Goal: Transaction & Acquisition: Purchase product/service

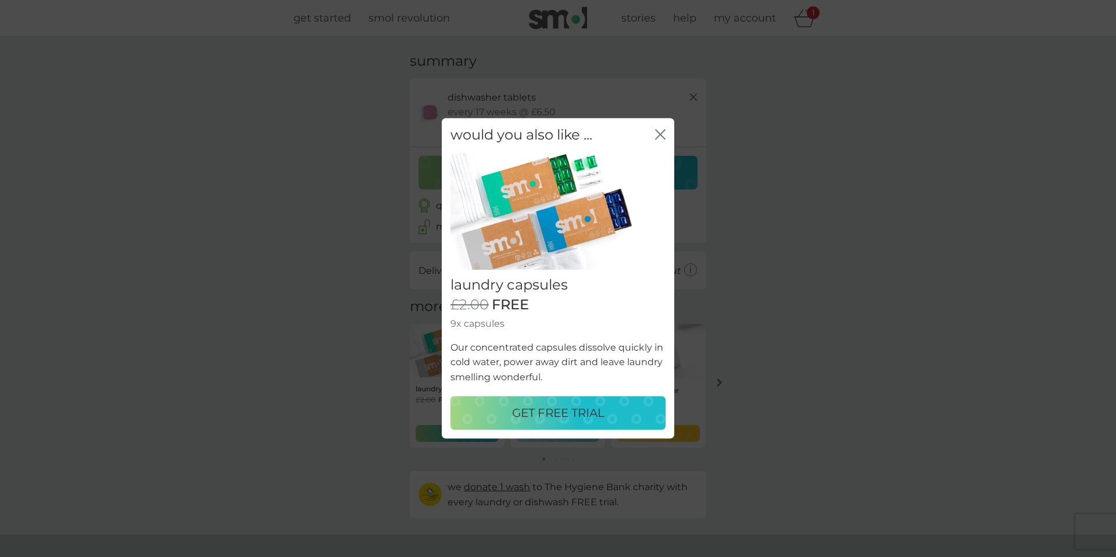
click at [589, 412] on p "GET FREE TRIAL" at bounding box center [558, 413] width 92 height 19
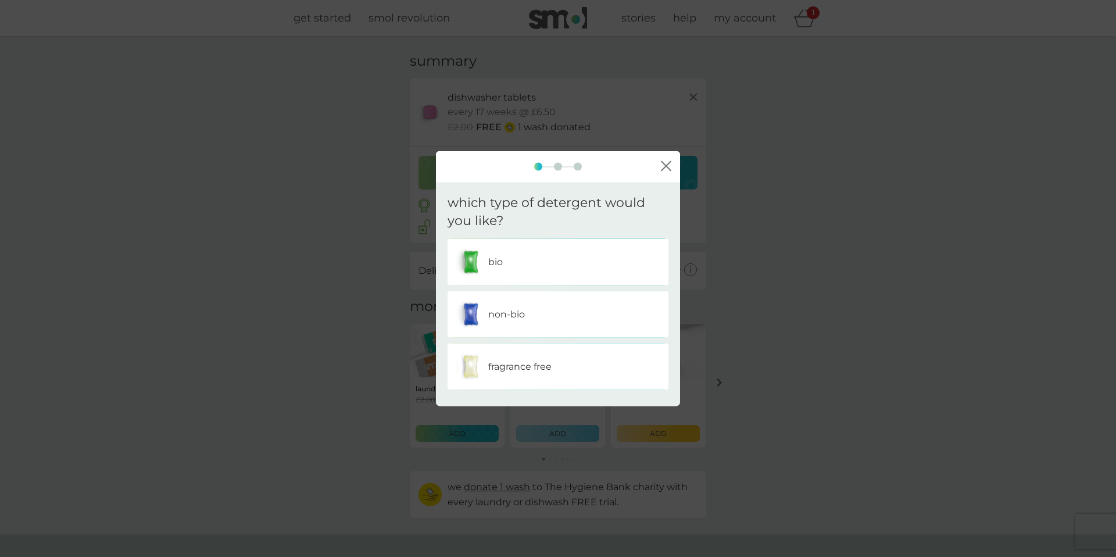
click at [522, 312] on p "non-bio" at bounding box center [506, 313] width 37 height 15
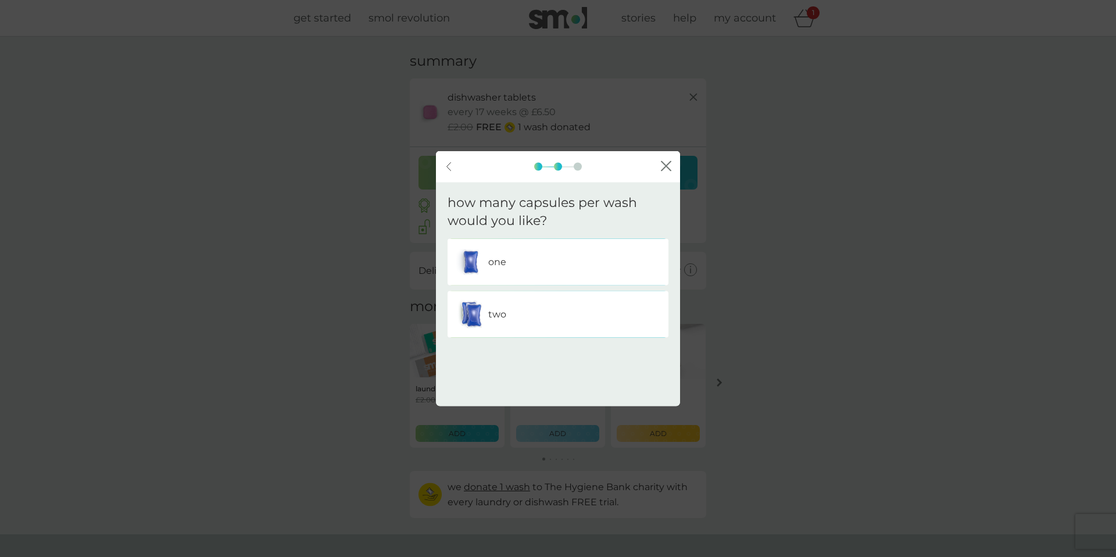
click at [521, 272] on div "one" at bounding box center [557, 261] width 203 height 29
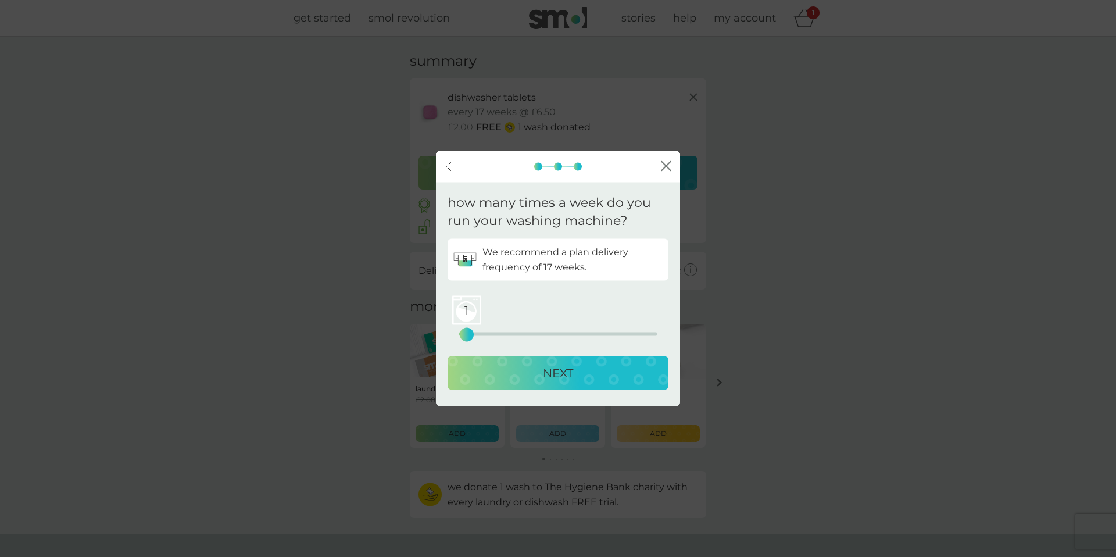
drag, startPoint x: 461, startPoint y: 332, endPoint x: 476, endPoint y: 335, distance: 15.5
click at [469, 333] on div "1" at bounding box center [466, 334] width 5 height 5
click at [568, 366] on p "NEXT" at bounding box center [558, 372] width 30 height 19
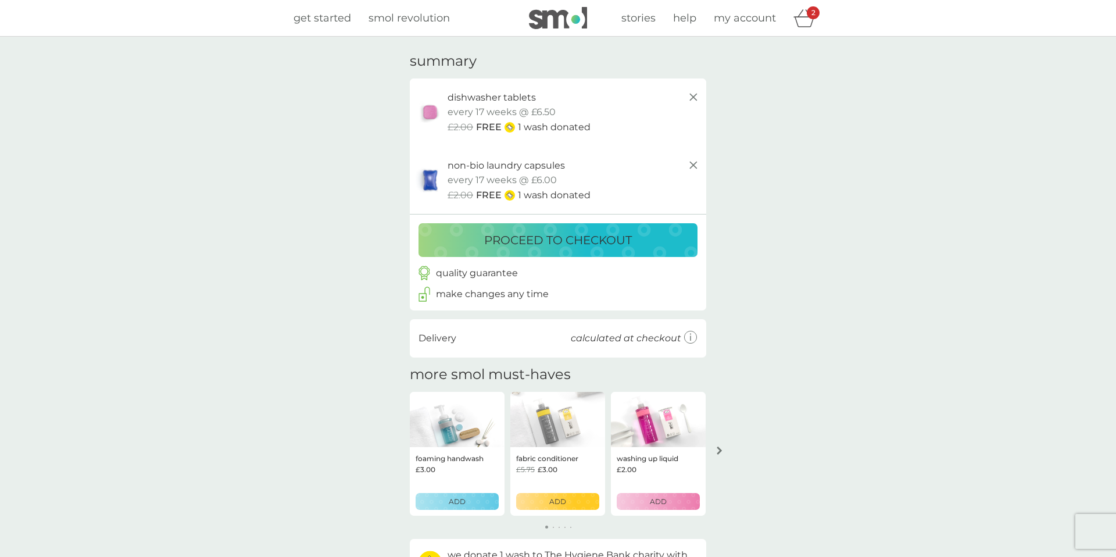
click at [569, 237] on p "proceed to checkout" at bounding box center [558, 240] width 148 height 19
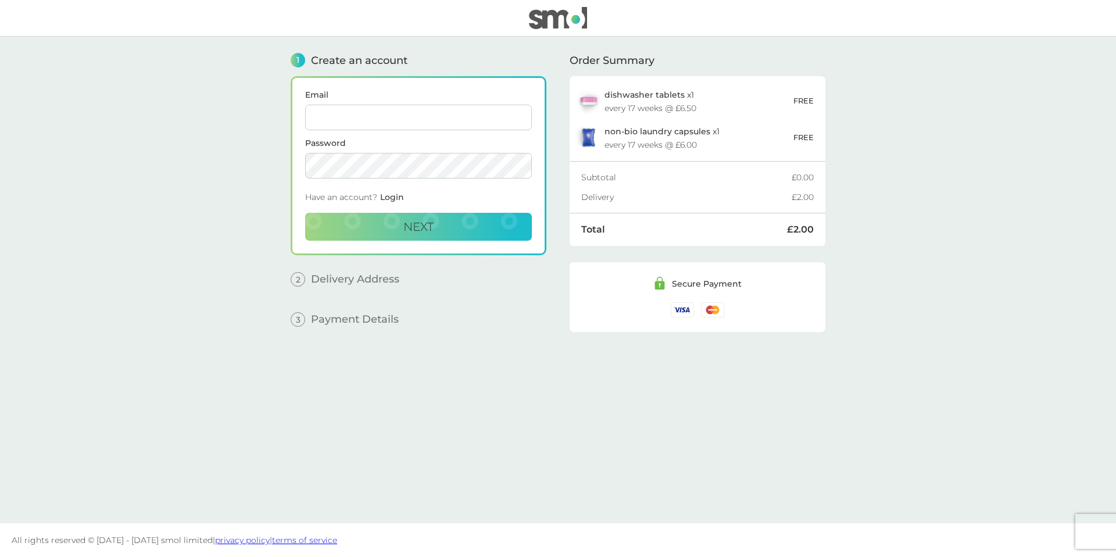
drag, startPoint x: 410, startPoint y: 133, endPoint x: 409, endPoint y: 127, distance: 5.8
click at [410, 133] on form "Email Password Have an account? Login Next" at bounding box center [418, 166] width 227 height 150
click at [409, 121] on input "Email" at bounding box center [418, 118] width 227 height 26
type input "anna.milburn32@gmail.com"
click at [224, 237] on main "1 Create an account Email anna.milburn32@gmail.com Password Have an account? Lo…" at bounding box center [558, 280] width 1116 height 487
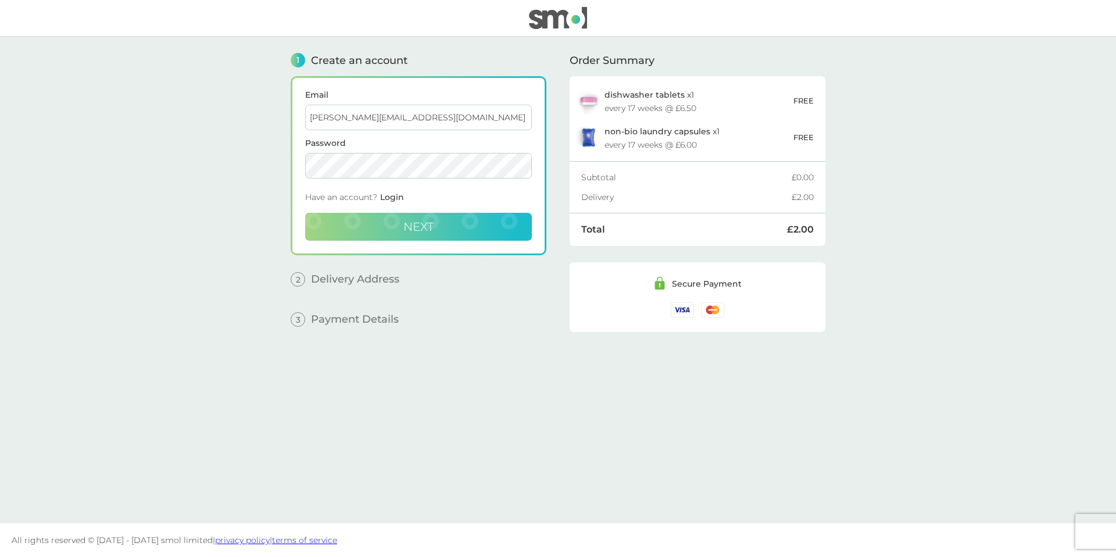
click at [392, 220] on button "Next" at bounding box center [418, 227] width 227 height 28
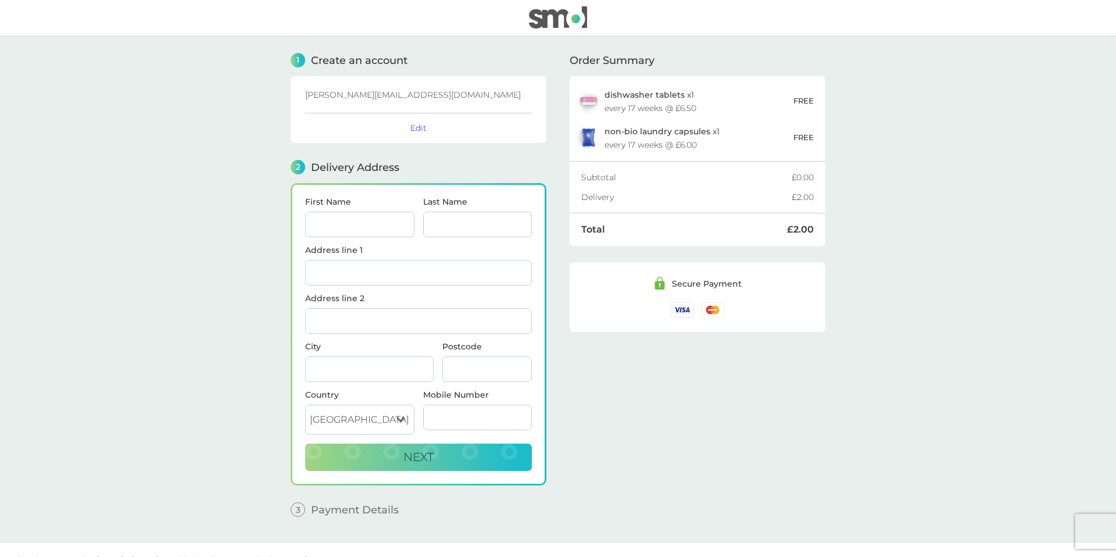
scroll to position [20, 0]
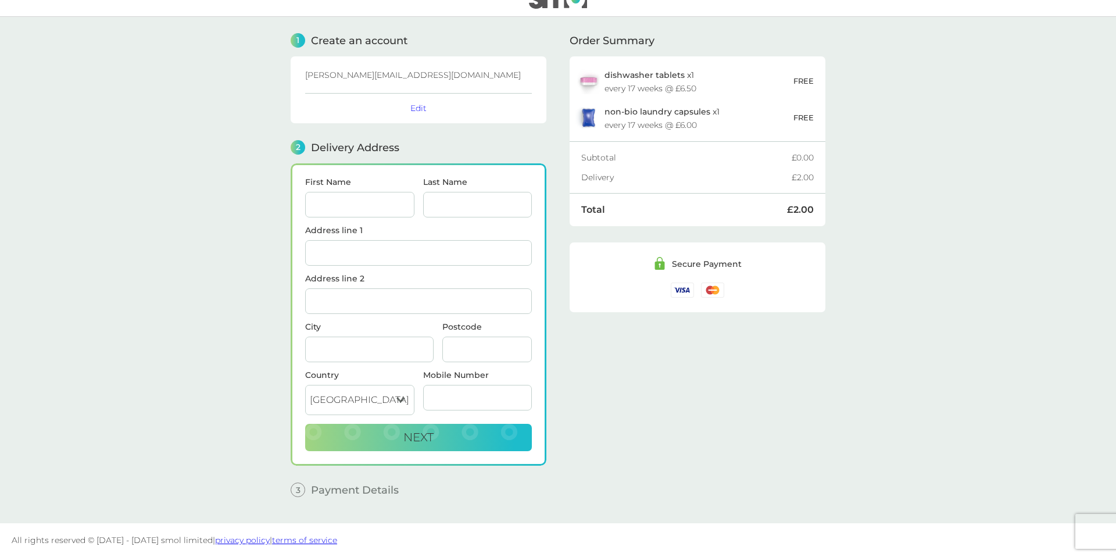
click at [299, 205] on div "First Name Last Name Address line 1 Address line 2 City Postcode Country United…" at bounding box center [419, 314] width 256 height 302
click at [330, 203] on input "First Name" at bounding box center [359, 205] width 109 height 26
type input "[PERSON_NAME]"
click at [452, 199] on input "Last Name" at bounding box center [477, 205] width 109 height 26
type input "[PERSON_NAME]"
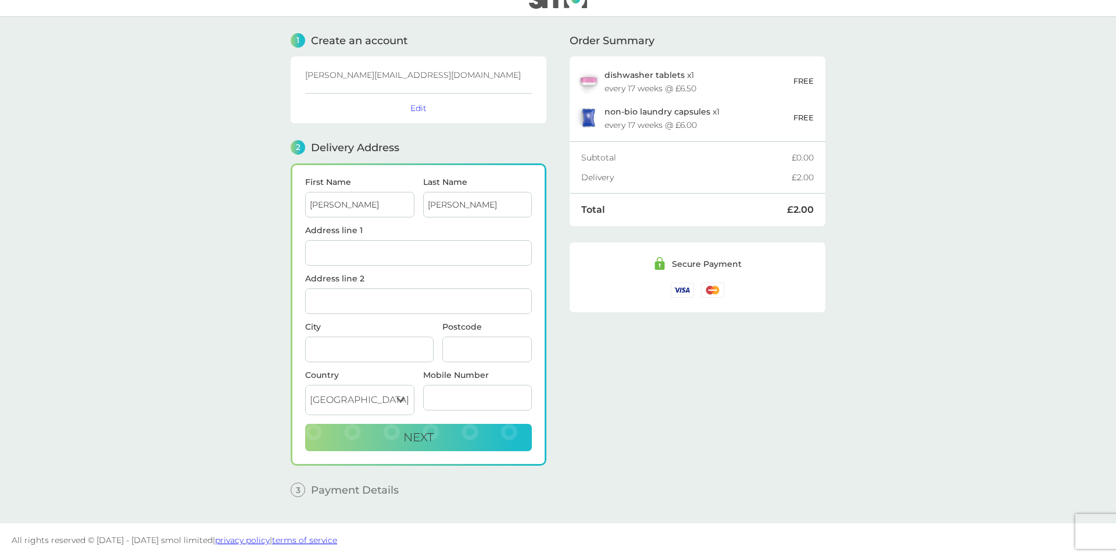
click at [420, 241] on input "Address line 1" at bounding box center [418, 253] width 227 height 26
type input "[STREET_ADDRESS]"
type input "Beverley"
type input "HU17 0NL"
click at [258, 301] on main "1 Create an account anna.milburn32@gmail.com Edit 2 Delivery Address First Name…" at bounding box center [558, 270] width 1116 height 506
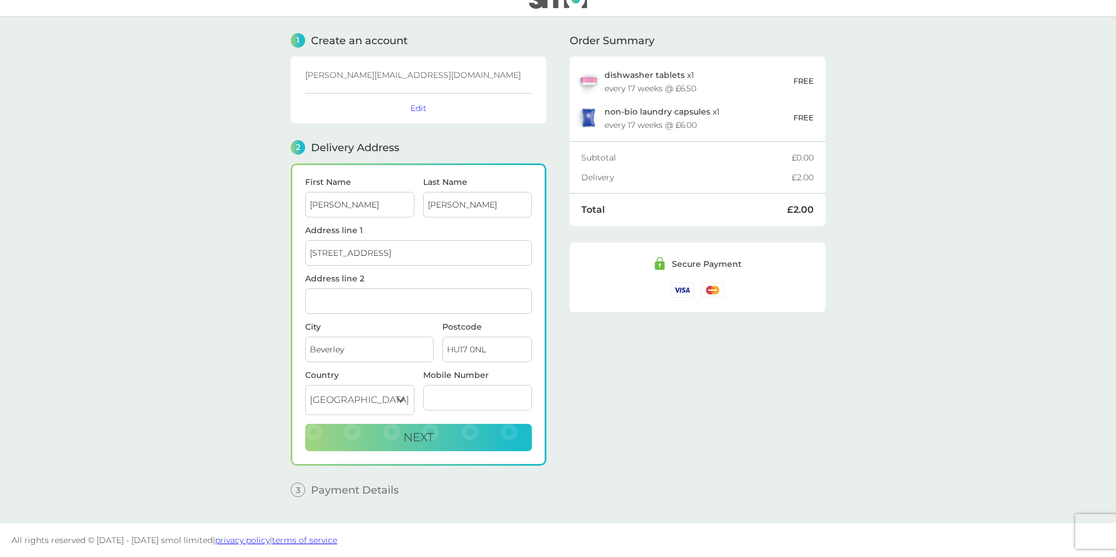
click at [391, 356] on input "Beverley" at bounding box center [369, 350] width 128 height 26
drag, startPoint x: 291, startPoint y: 351, endPoint x: 299, endPoint y: 349, distance: 8.3
click at [240, 350] on main "1 Create an account anna.milburn32@gmail.com Edit 2 Delivery Address First Name…" at bounding box center [558, 270] width 1116 height 506
type input "[GEOGRAPHIC_DATA]"
drag, startPoint x: 491, startPoint y: 348, endPoint x: 507, endPoint y: 352, distance: 16.4
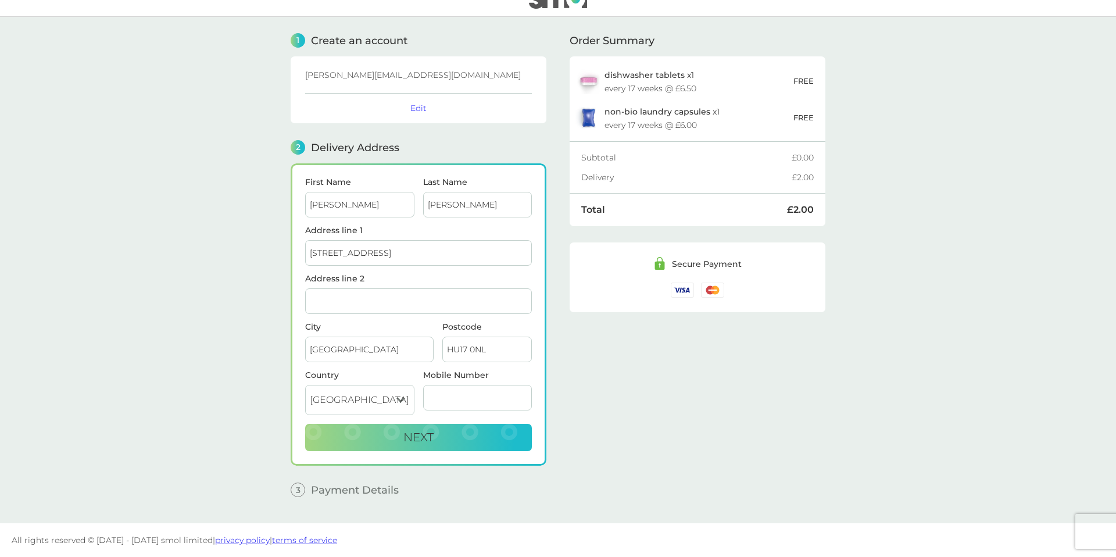
click at [491, 348] on input "HU17 0NL" at bounding box center [487, 350] width 90 height 26
drag, startPoint x: 492, startPoint y: 351, endPoint x: 449, endPoint y: 341, distance: 44.6
click at [401, 345] on div "City York Postcode HU17 0NL" at bounding box center [418, 347] width 235 height 48
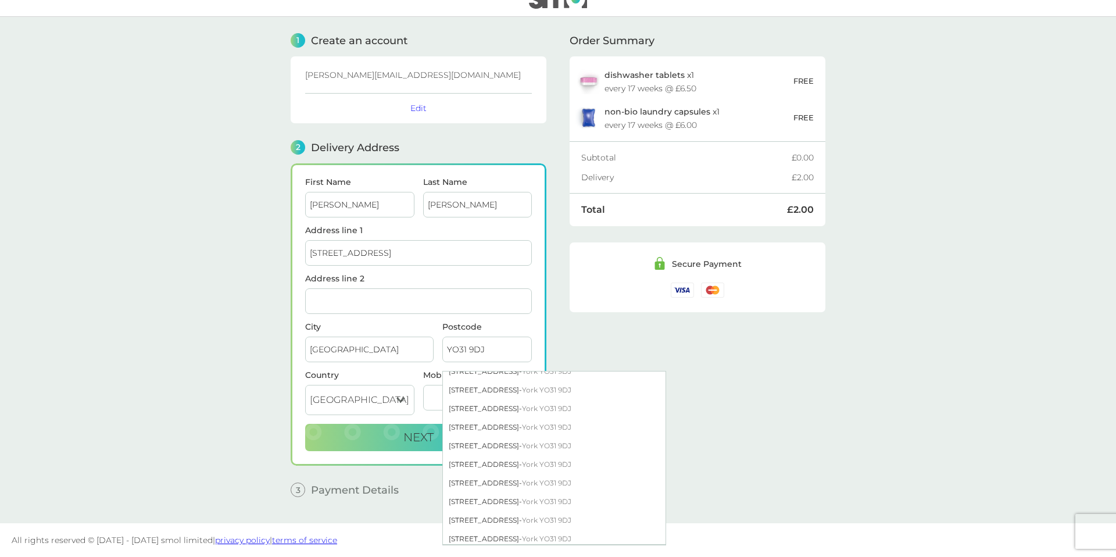
scroll to position [516, 0]
type input "YO31 9DJ"
click at [466, 442] on div "32 Minster Avenue - York YO31 9DJ" at bounding box center [554, 442] width 223 height 19
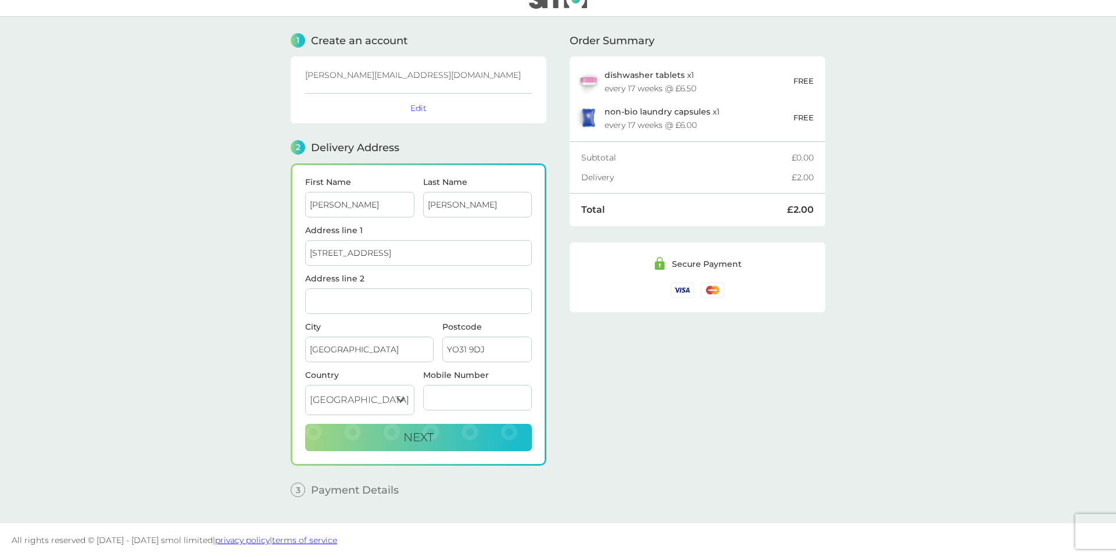
click at [191, 385] on main "1 Create an account anna.milburn32@gmail.com Edit 2 Delivery Address First Name…" at bounding box center [558, 270] width 1116 height 506
click at [465, 441] on button "Next" at bounding box center [418, 438] width 227 height 28
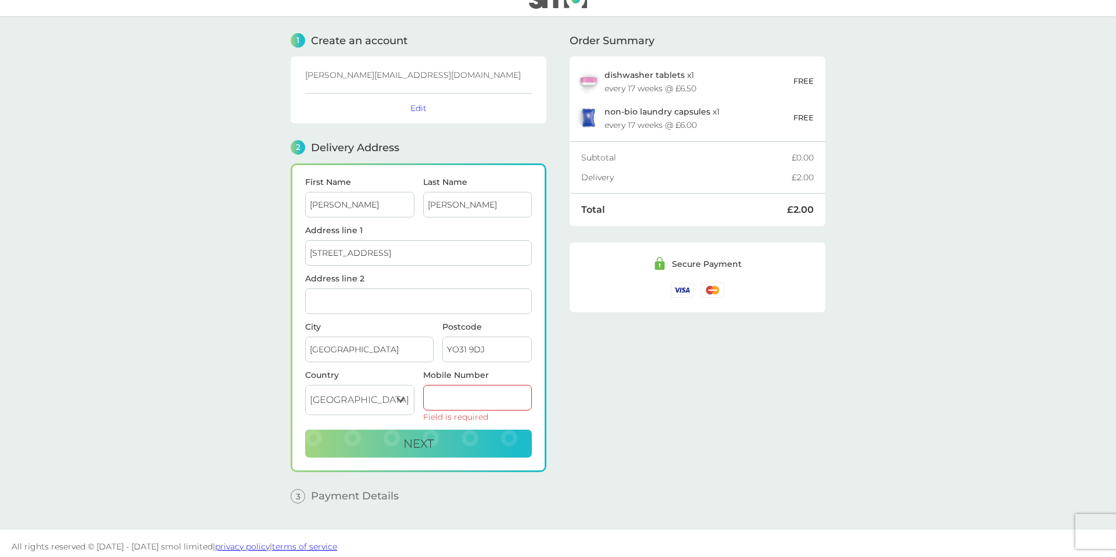
click at [469, 406] on input "Mobile Number" at bounding box center [477, 398] width 109 height 26
type input "[PHONE_NUMBER]"
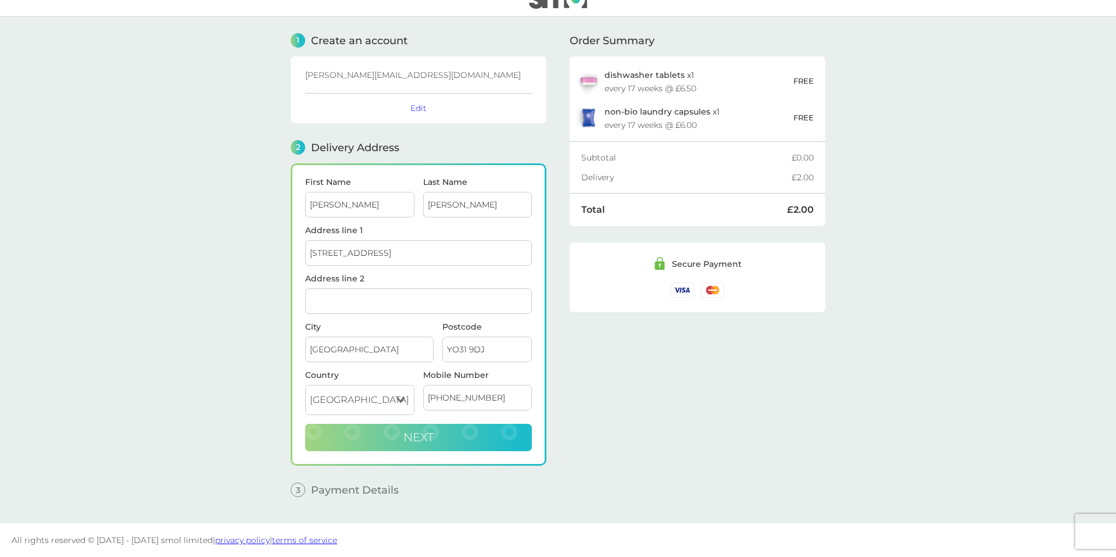
click at [452, 450] on button "Next" at bounding box center [418, 438] width 227 height 28
checkbox input "true"
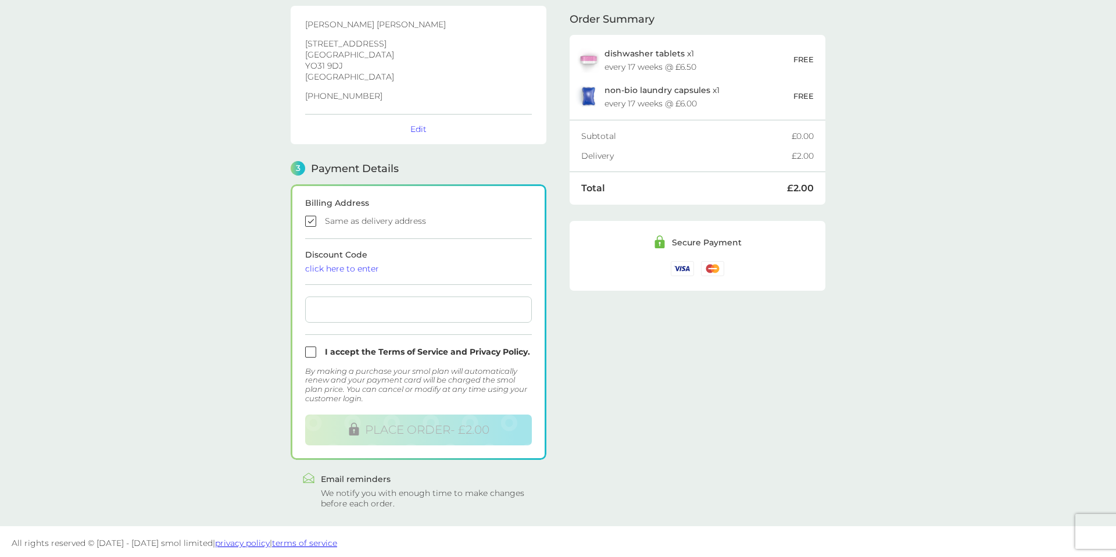
scroll to position [180, 0]
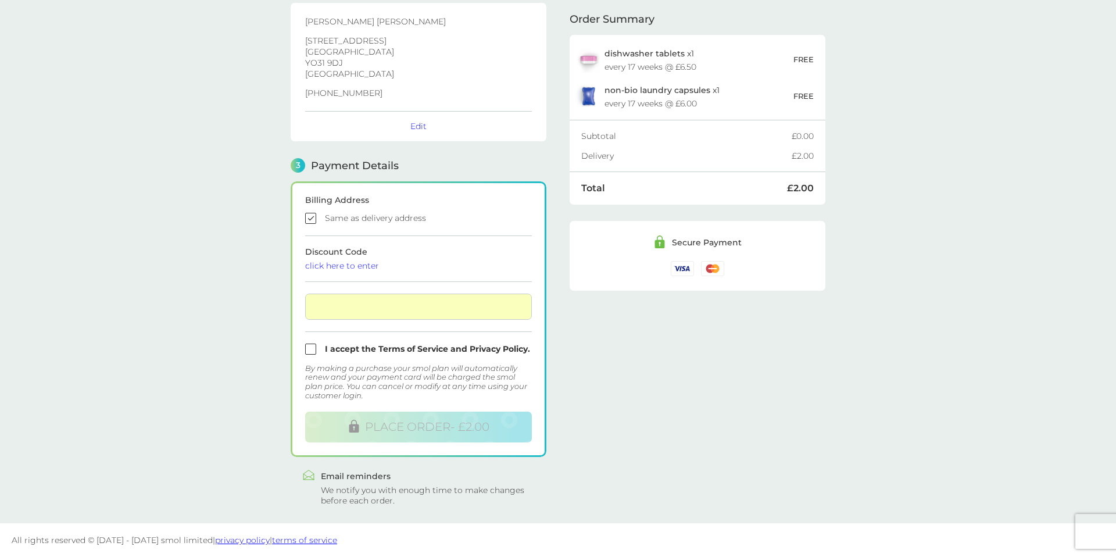
click at [314, 349] on input "checkbox" at bounding box center [418, 349] width 227 height 11
checkbox input "true"
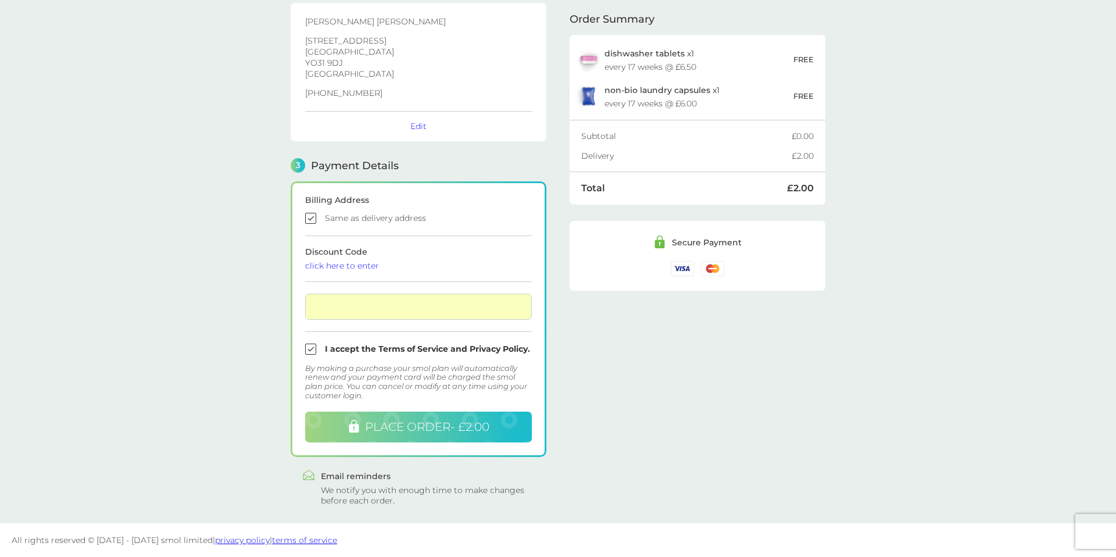
click at [476, 425] on span "PLACE ORDER - £2.00" at bounding box center [427, 427] width 124 height 14
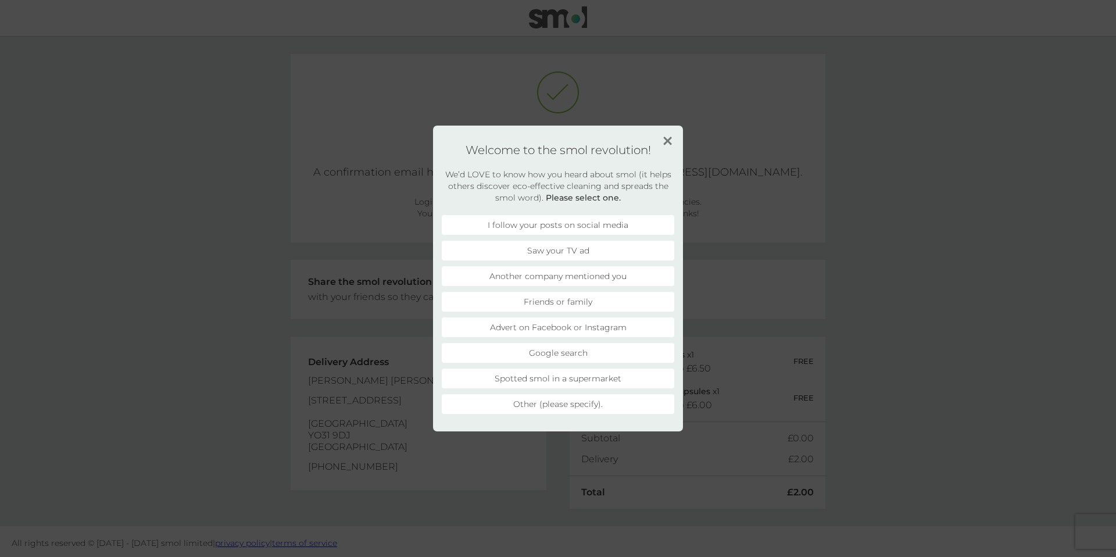
click at [663, 142] on img at bounding box center [667, 141] width 9 height 9
